Goal: Check status: Check status

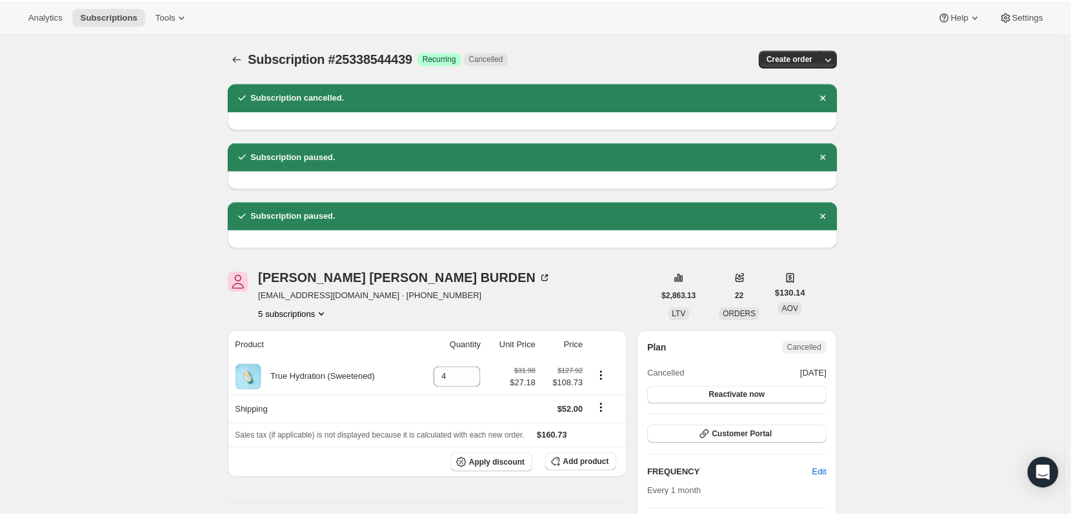
scroll to position [322, 0]
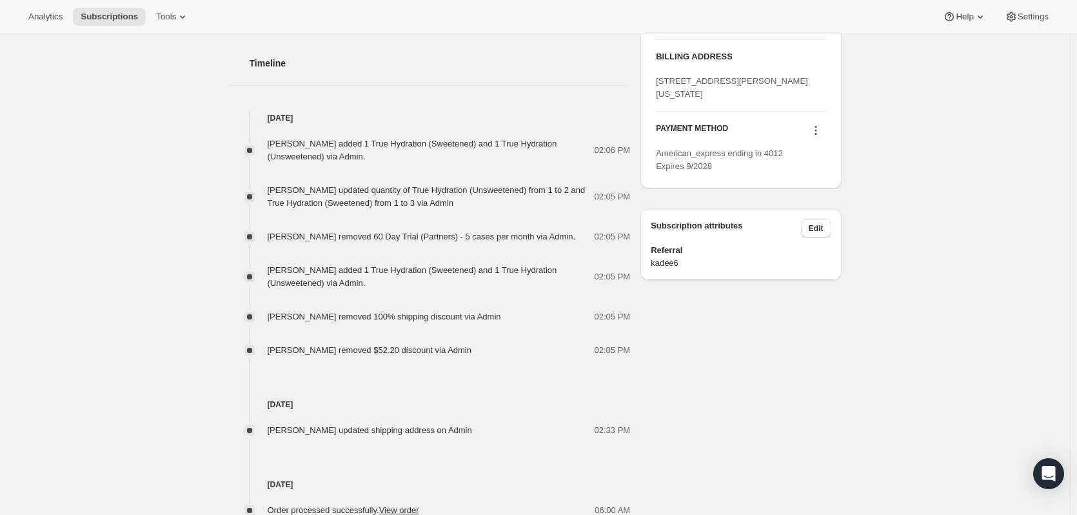
scroll to position [391, 0]
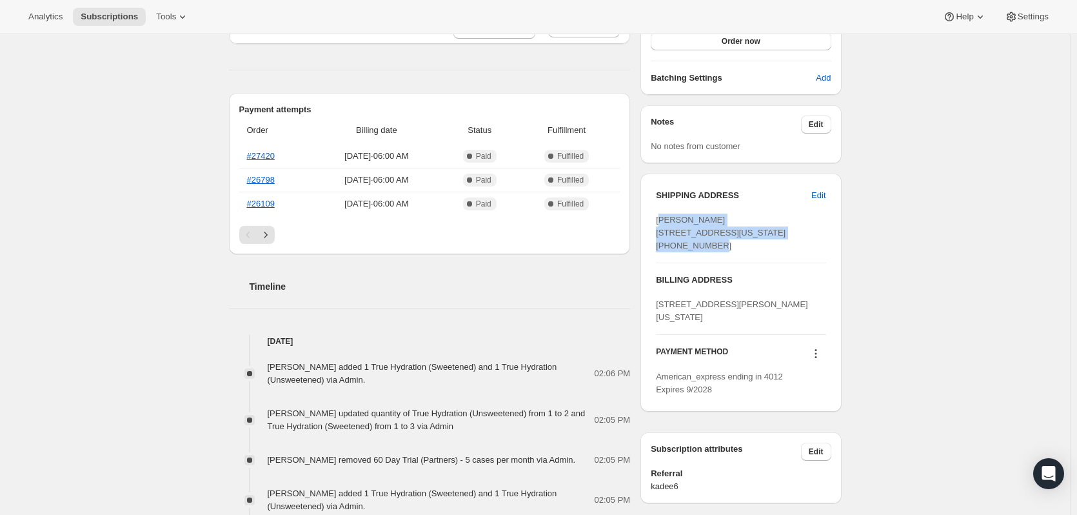
drag, startPoint x: 662, startPoint y: 221, endPoint x: 830, endPoint y: 255, distance: 171.9
click at [744, 251] on div "Kayleen Andrus 833 S Riveredge Rd Washington UT, 84780 United States +136097071…" at bounding box center [741, 232] width 170 height 39
click at [887, 261] on div "Subscription #18163106103. This page is ready Subscription #18163106103 Success…" at bounding box center [535, 311] width 1070 height 1336
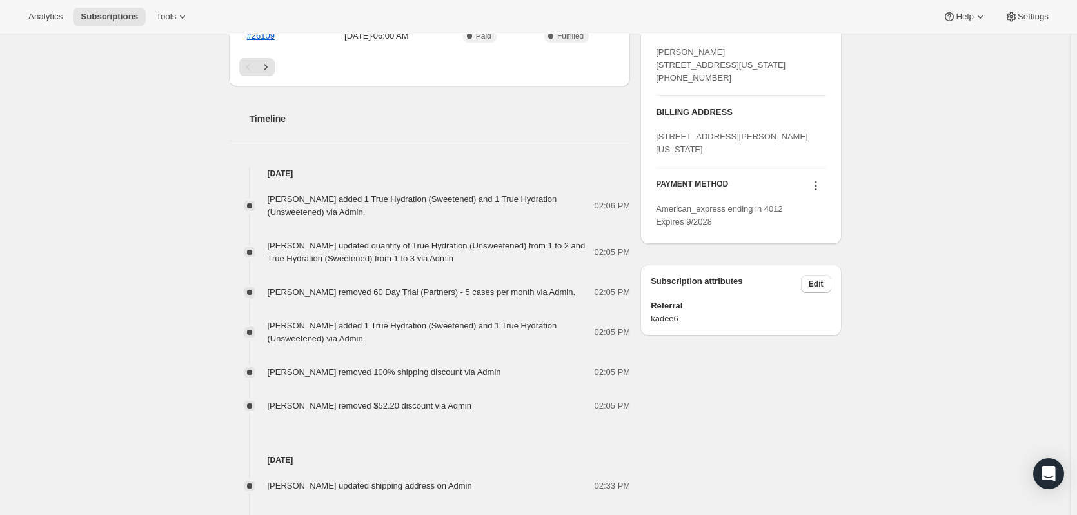
scroll to position [778, 0]
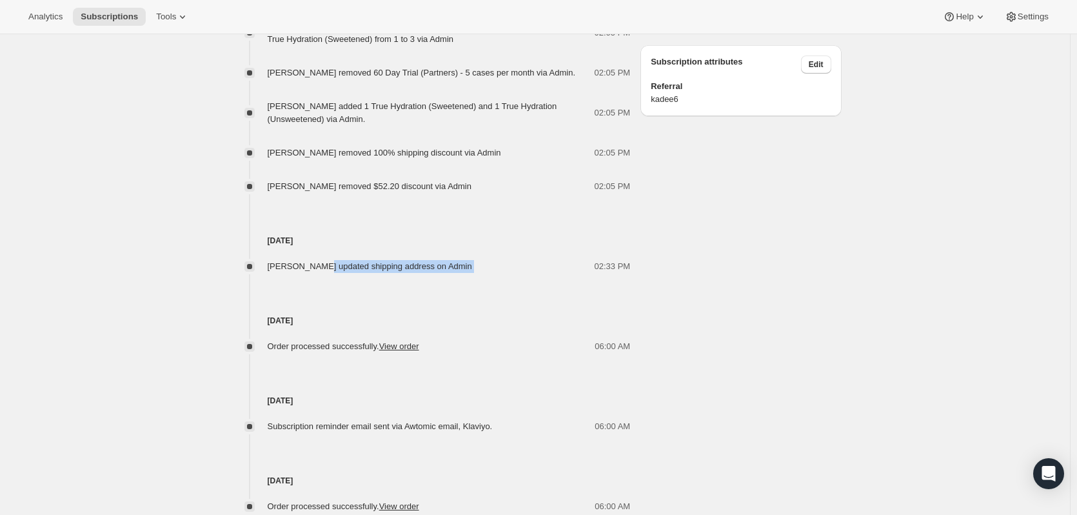
drag, startPoint x: 321, startPoint y: 272, endPoint x: 497, endPoint y: 273, distance: 176.1
click at [497, 273] on div "Tisha Humphrey updated shipping address on Admin 02:33 PM" at bounding box center [430, 266] width 402 height 13
click at [517, 273] on div "02:33 PM" at bounding box center [555, 266] width 150 height 13
drag, startPoint x: 406, startPoint y: 269, endPoint x: 271, endPoint y: 266, distance: 135.5
click at [271, 266] on div "Tisha Humphrey updated shipping address on Admin 02:33 PM" at bounding box center [430, 266] width 402 height 13
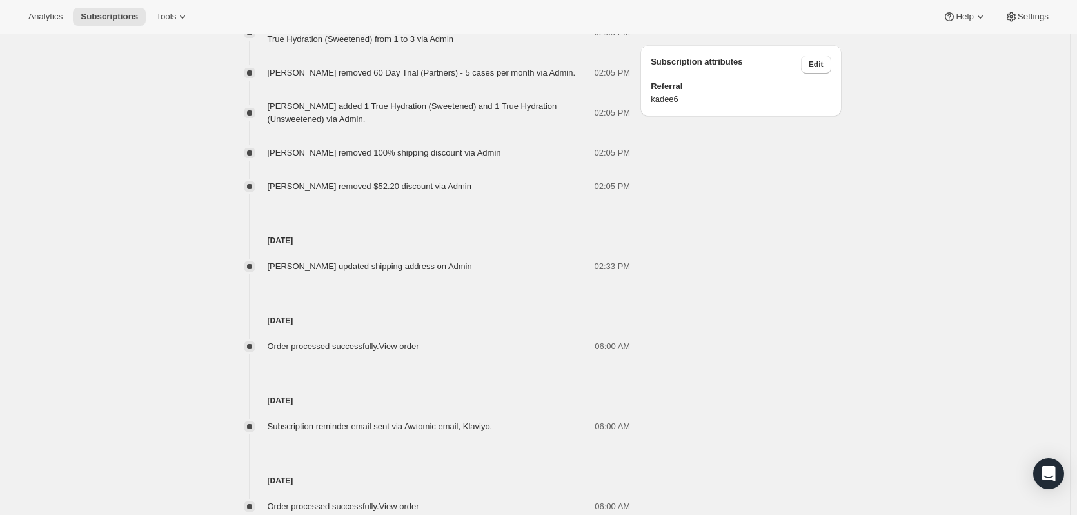
click at [599, 295] on div "Sep 28, 2025 Order processed successfully. View order 06:00 AM" at bounding box center [430, 313] width 402 height 80
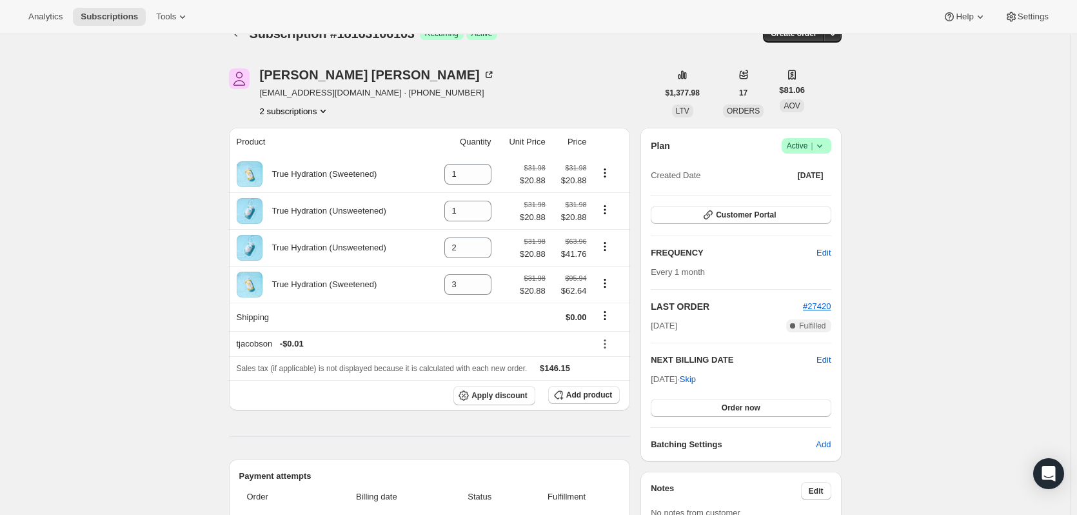
scroll to position [0, 0]
